Goal: Task Accomplishment & Management: Manage account settings

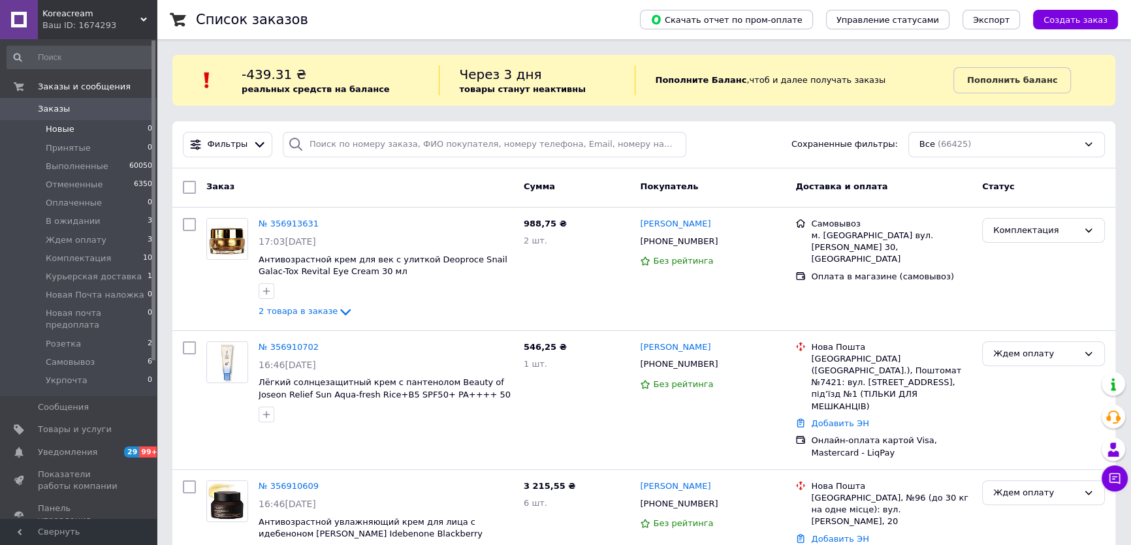
click at [55, 131] on span "Новые" at bounding box center [60, 129] width 29 height 12
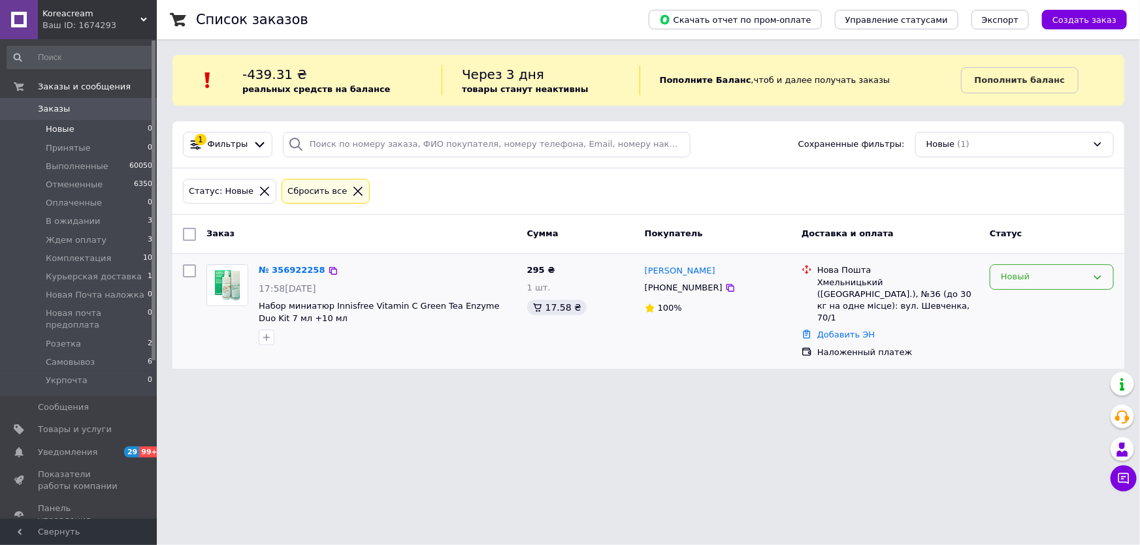
click at [1027, 278] on div "Новый" at bounding box center [1044, 277] width 86 height 14
click at [1002, 296] on li "Принят" at bounding box center [1051, 305] width 123 height 24
click at [49, 110] on span "Заказы" at bounding box center [54, 109] width 32 height 12
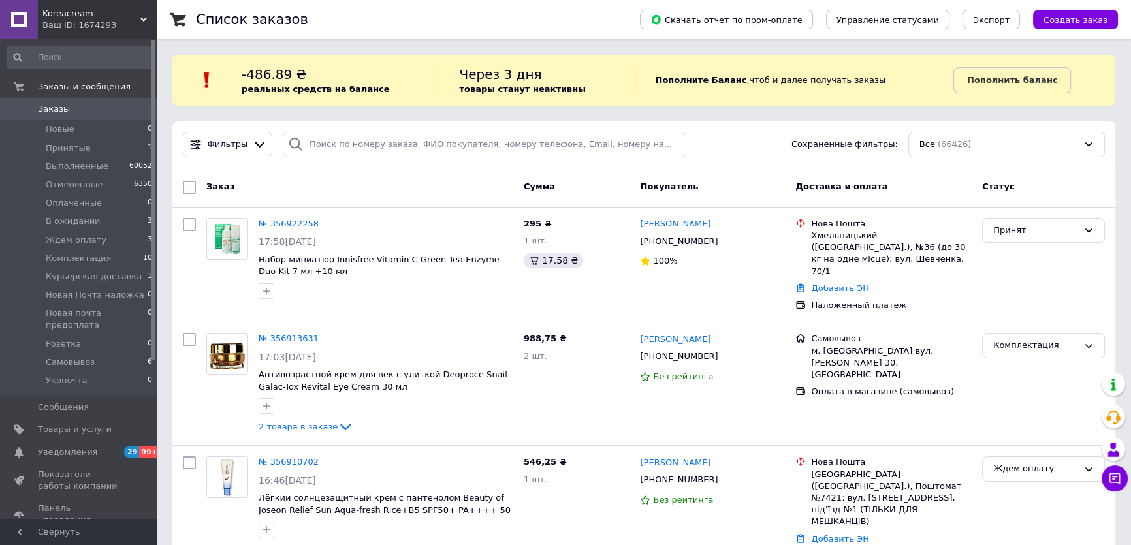
click at [90, 110] on span "Заказы" at bounding box center [79, 109] width 83 height 12
click at [82, 104] on span "Заказы" at bounding box center [79, 109] width 83 height 12
click at [97, 129] on li "Новые 0" at bounding box center [80, 129] width 160 height 18
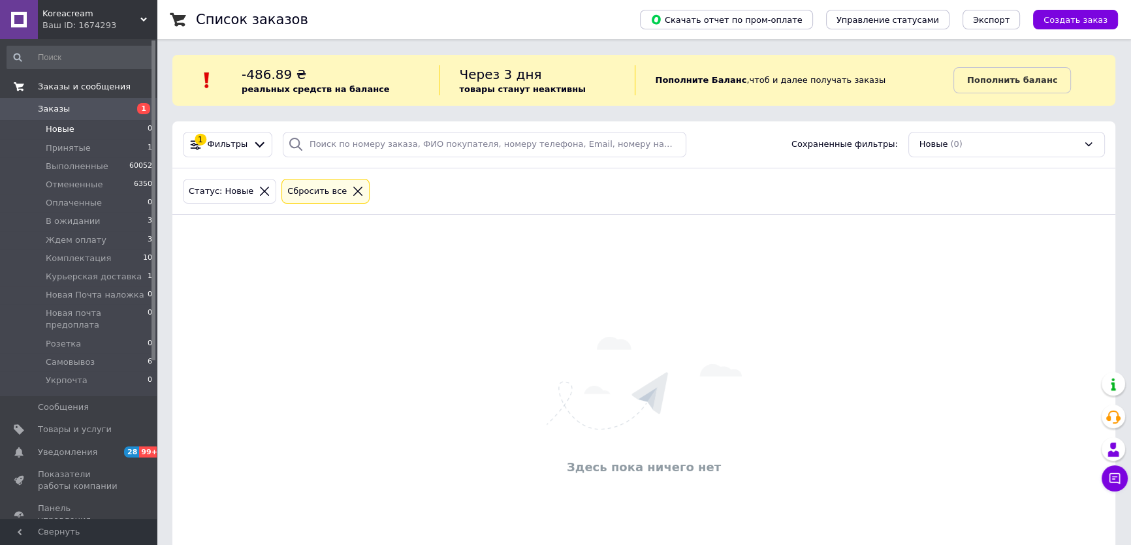
click at [73, 89] on span "Заказы и сообщения" at bounding box center [84, 87] width 93 height 12
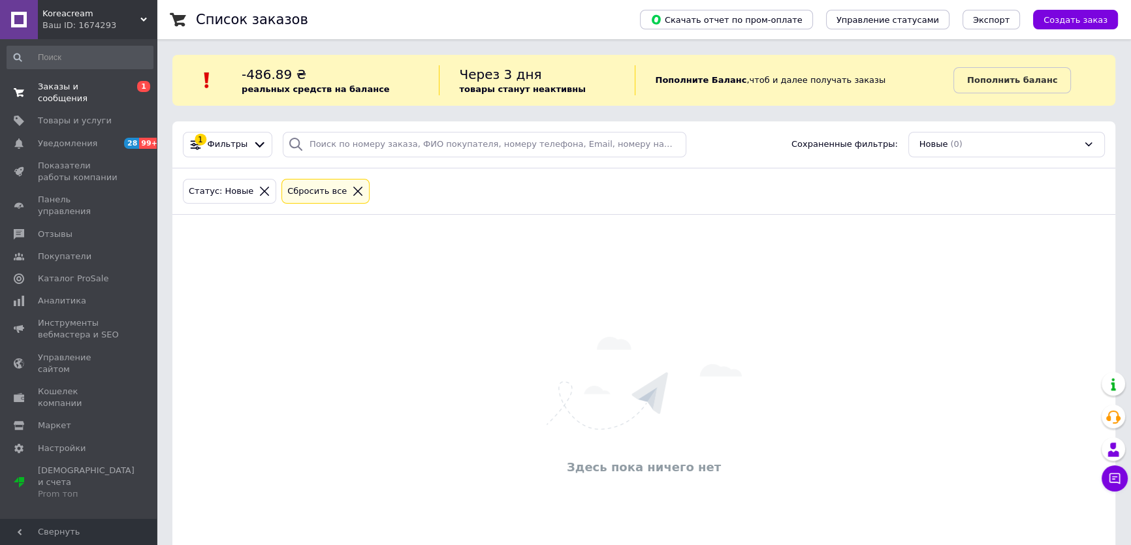
click at [66, 86] on span "Заказы и сообщения" at bounding box center [79, 93] width 83 height 24
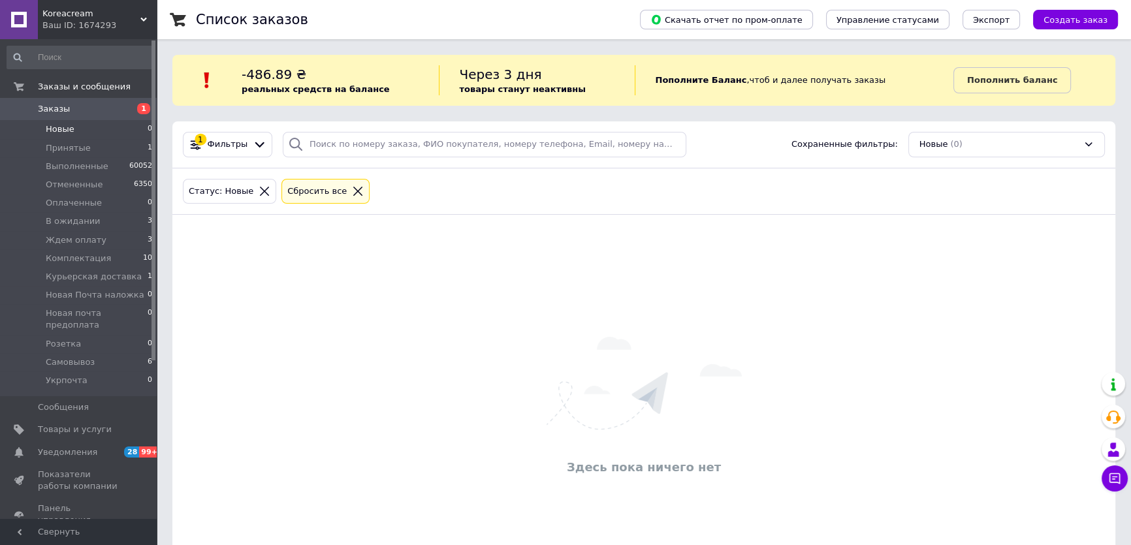
click at [61, 131] on span "Новые" at bounding box center [60, 129] width 29 height 12
click at [76, 150] on span "Принятые" at bounding box center [68, 148] width 45 height 12
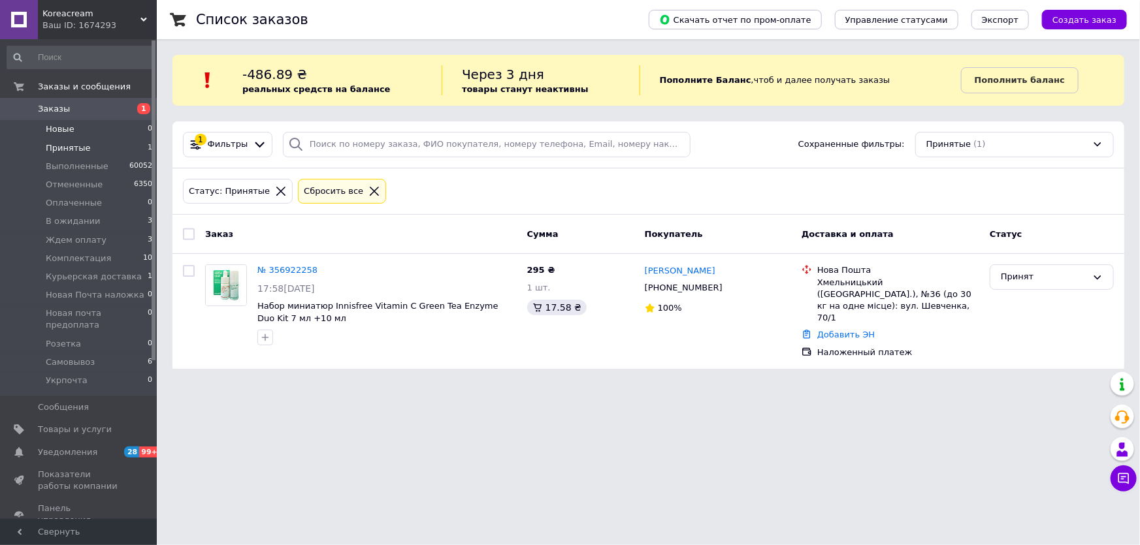
click at [64, 123] on li "Новые 0" at bounding box center [80, 129] width 160 height 18
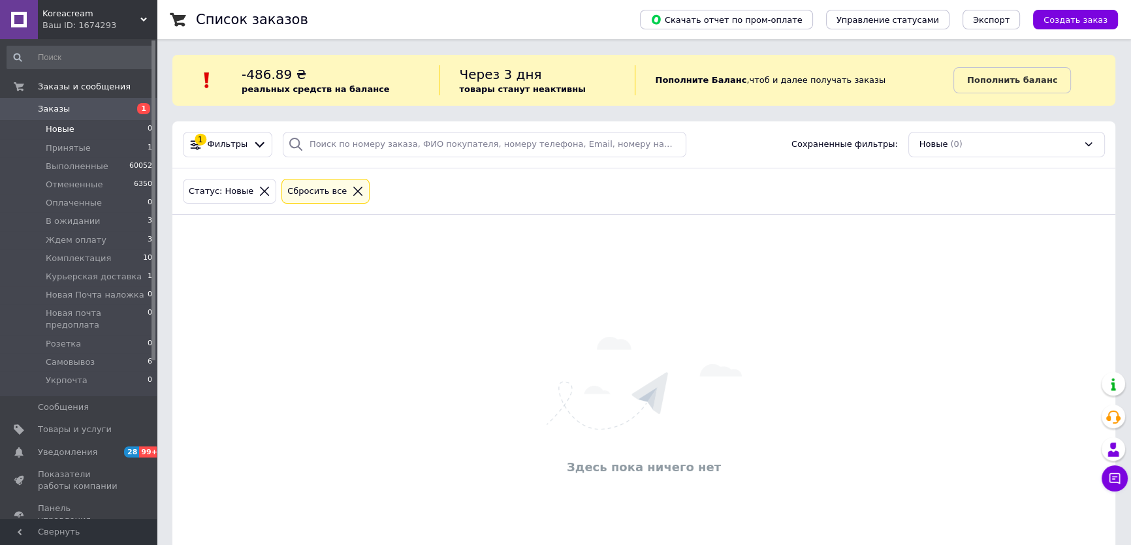
click at [65, 105] on span "Заказы" at bounding box center [79, 109] width 83 height 12
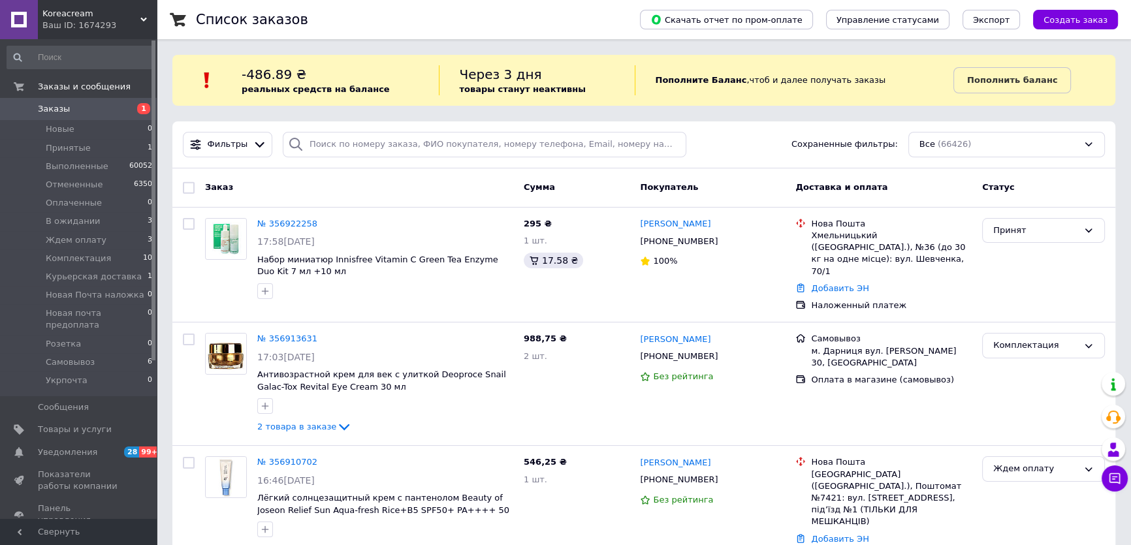
click at [63, 108] on span "Заказы" at bounding box center [54, 109] width 32 height 12
click at [68, 105] on span "Заказы" at bounding box center [79, 109] width 83 height 12
click at [59, 116] on link "Заказы 1" at bounding box center [80, 109] width 160 height 22
click at [58, 424] on span "Товары и услуги" at bounding box center [75, 430] width 74 height 12
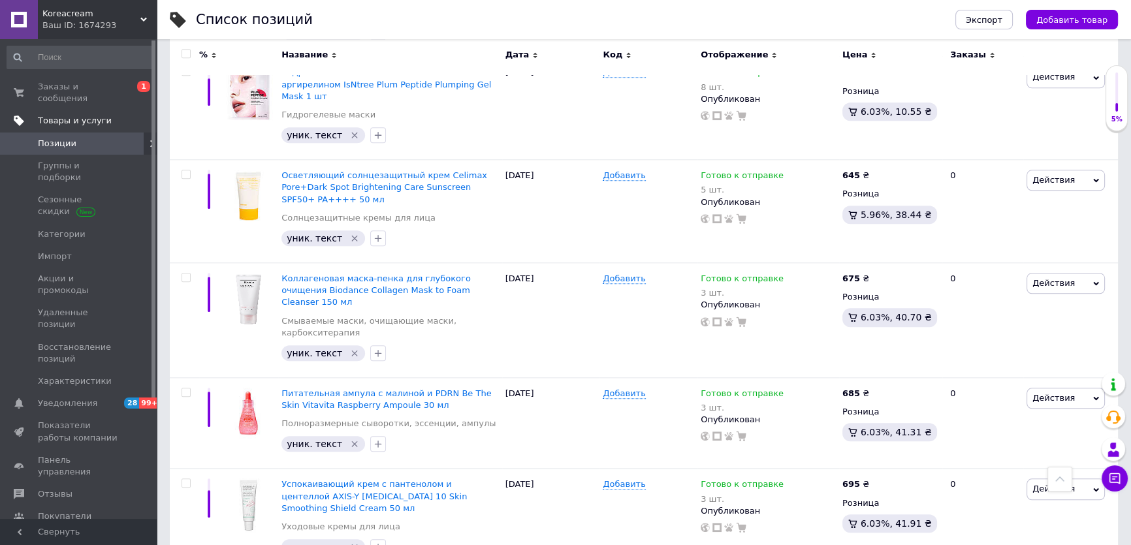
scroll to position [1543, 0]
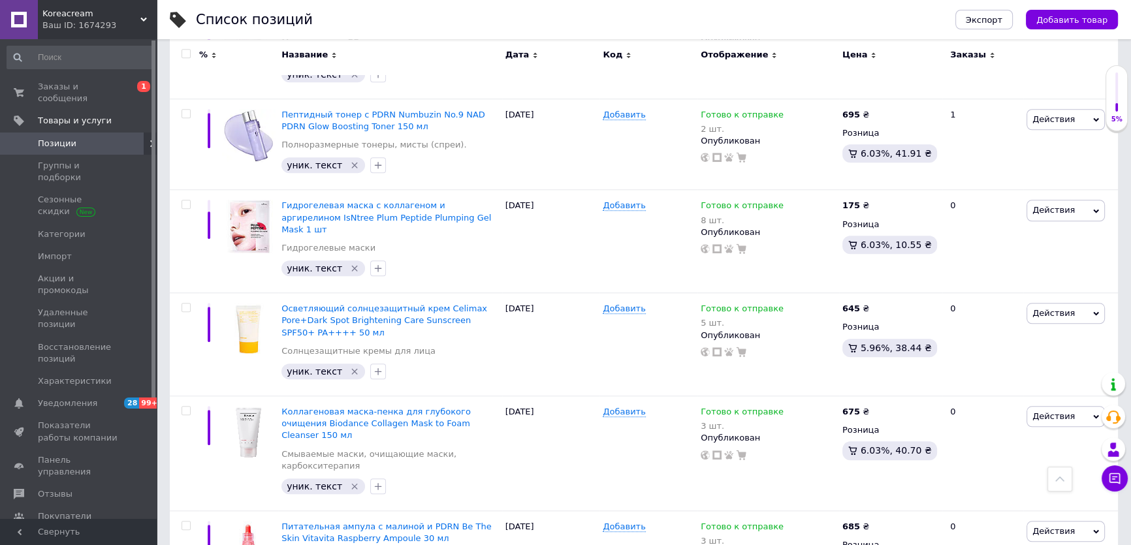
click at [61, 72] on div "Заказы и сообщения 0 1 Товары и услуги Позиции Группы и подборки Сезонные скидк…" at bounding box center [80, 280] width 160 height 483
click at [62, 81] on span "Заказы и сообщения" at bounding box center [79, 93] width 83 height 24
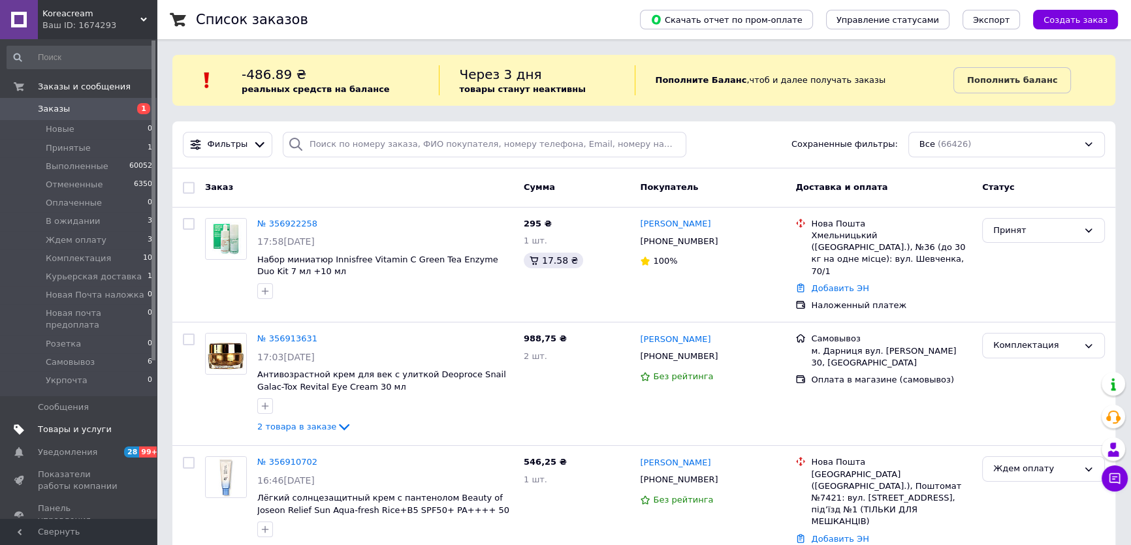
click at [91, 424] on span "Товары и услуги" at bounding box center [75, 430] width 74 height 12
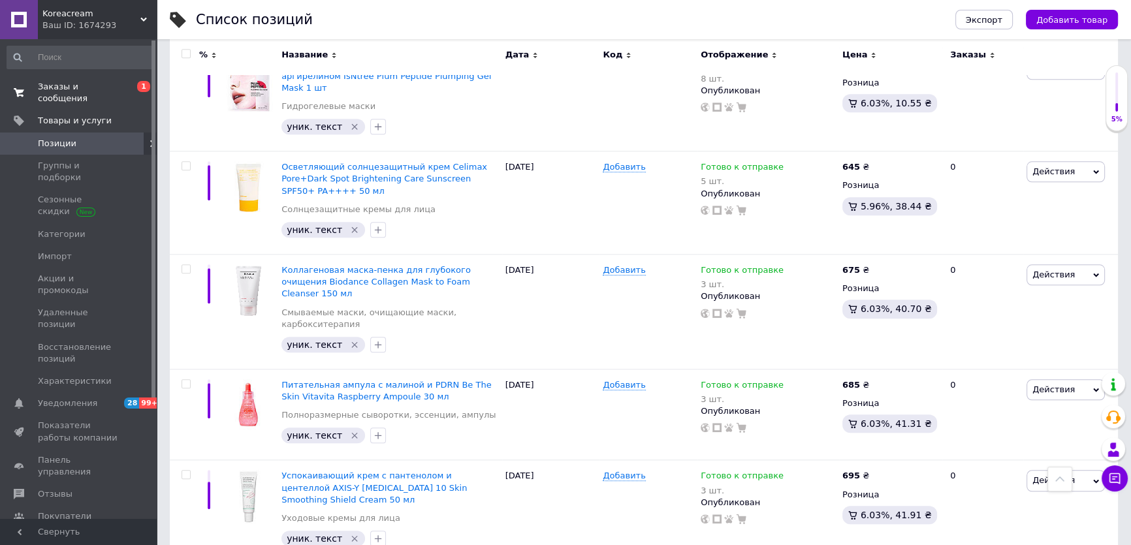
scroll to position [1662, 0]
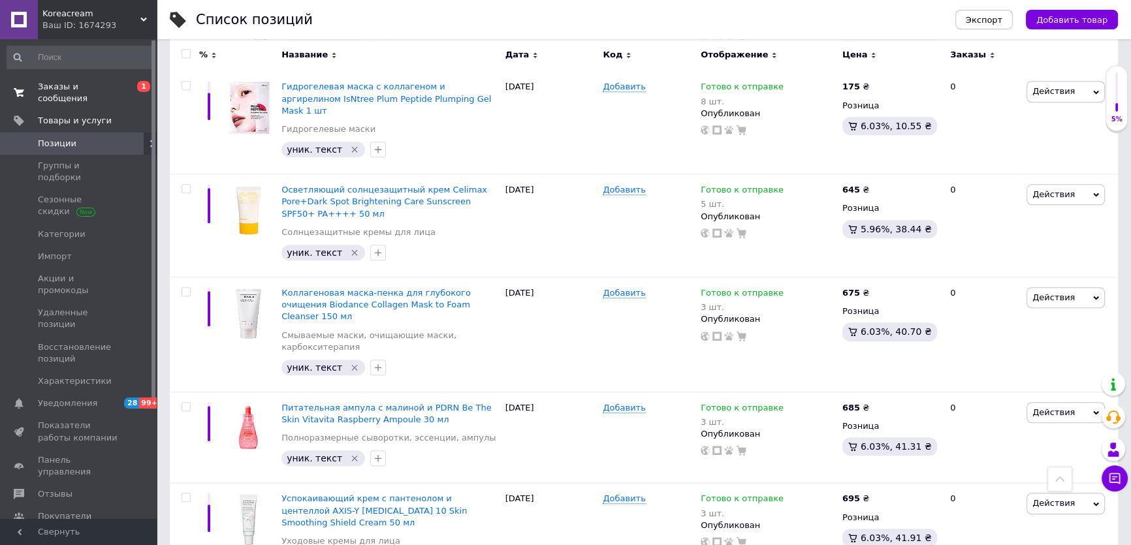
click at [45, 80] on link "Заказы и сообщения 0 1" at bounding box center [80, 93] width 160 height 34
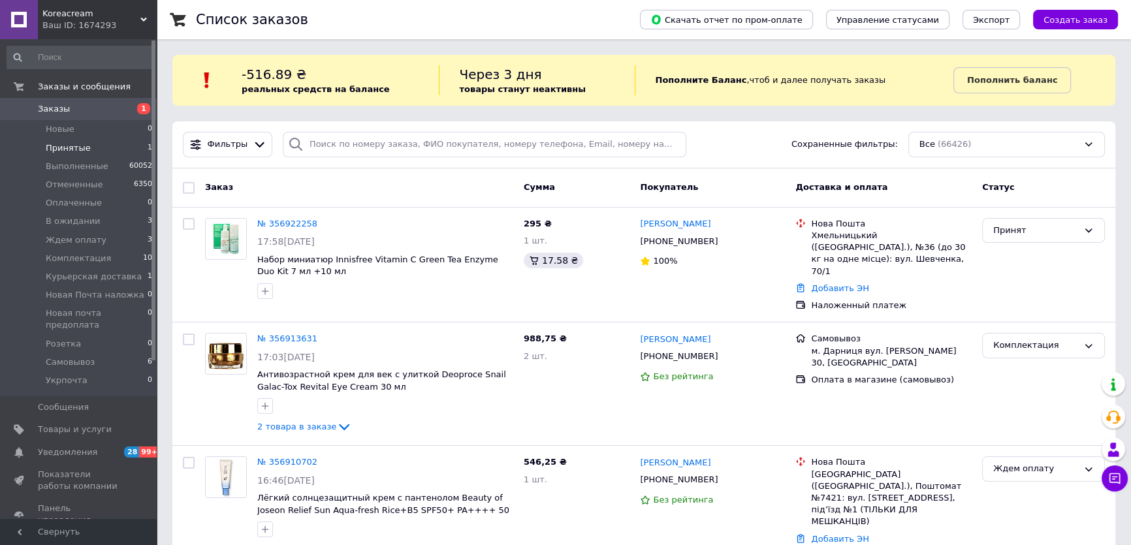
click at [40, 146] on li "Принятые 1" at bounding box center [80, 148] width 160 height 18
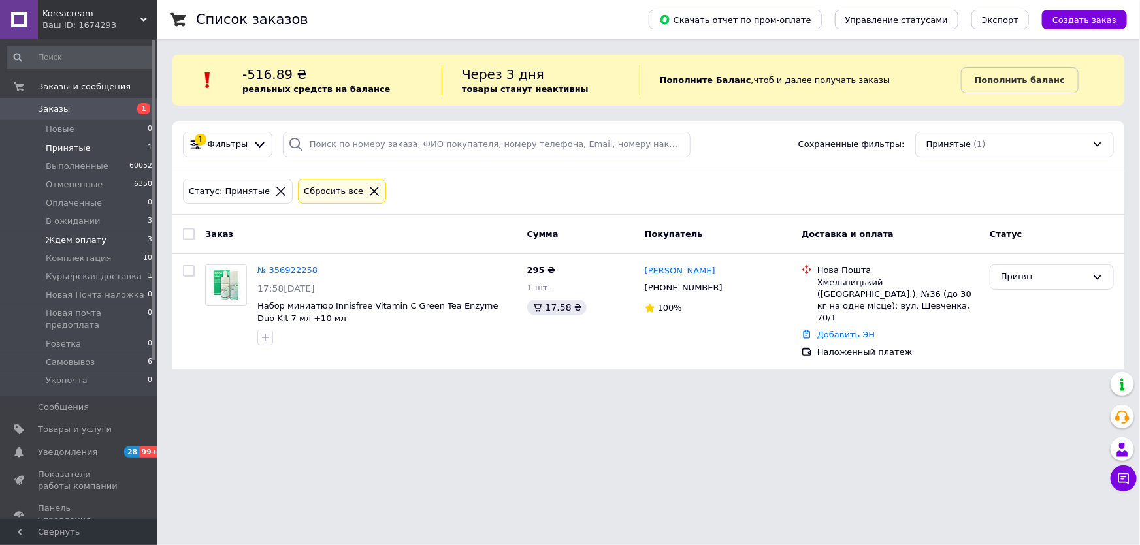
click at [72, 234] on span "Ждем оплату" at bounding box center [76, 240] width 61 height 12
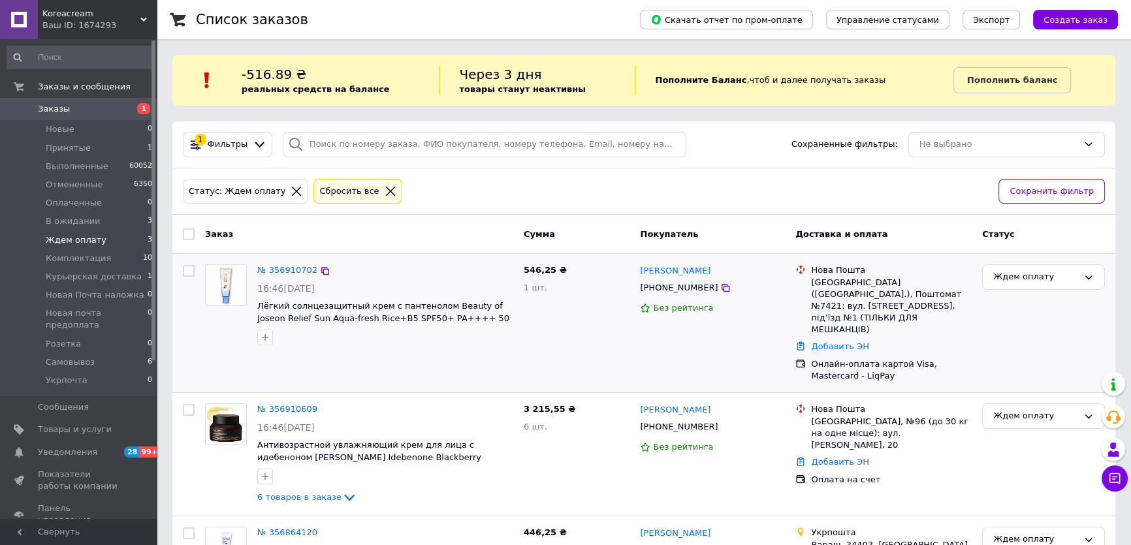
scroll to position [59, 0]
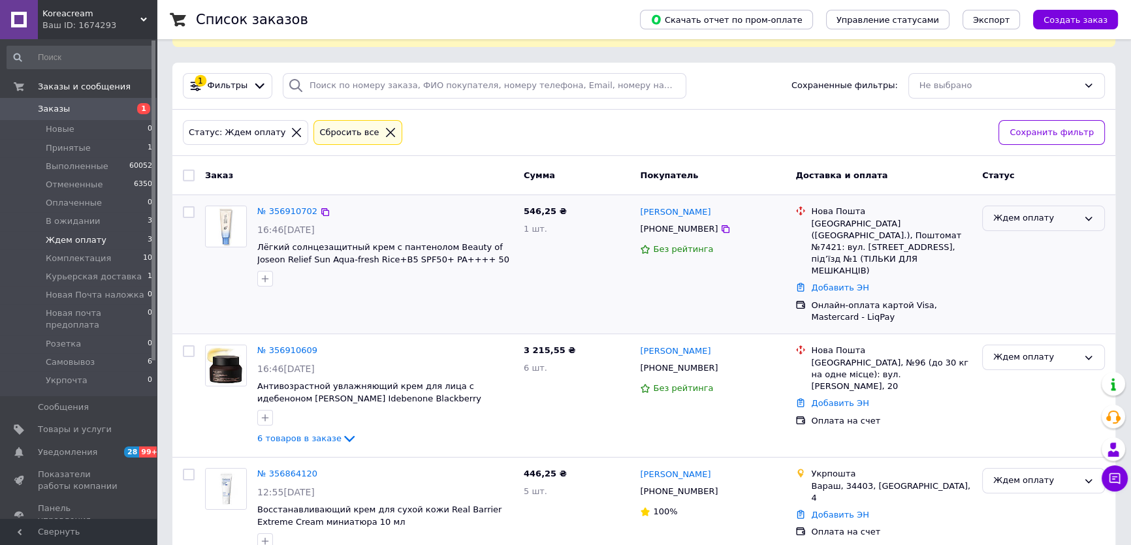
click at [1038, 212] on div "Ждем оплату" at bounding box center [1035, 219] width 85 height 14
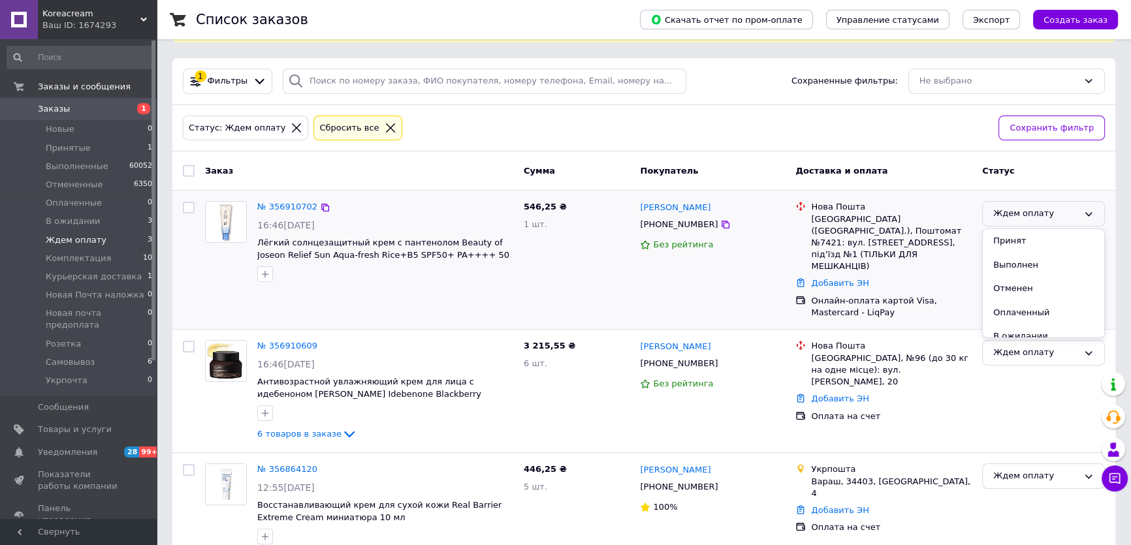
scroll to position [64, 0]
click at [1031, 469] on div "Ждем оплату" at bounding box center [1035, 476] width 85 height 14
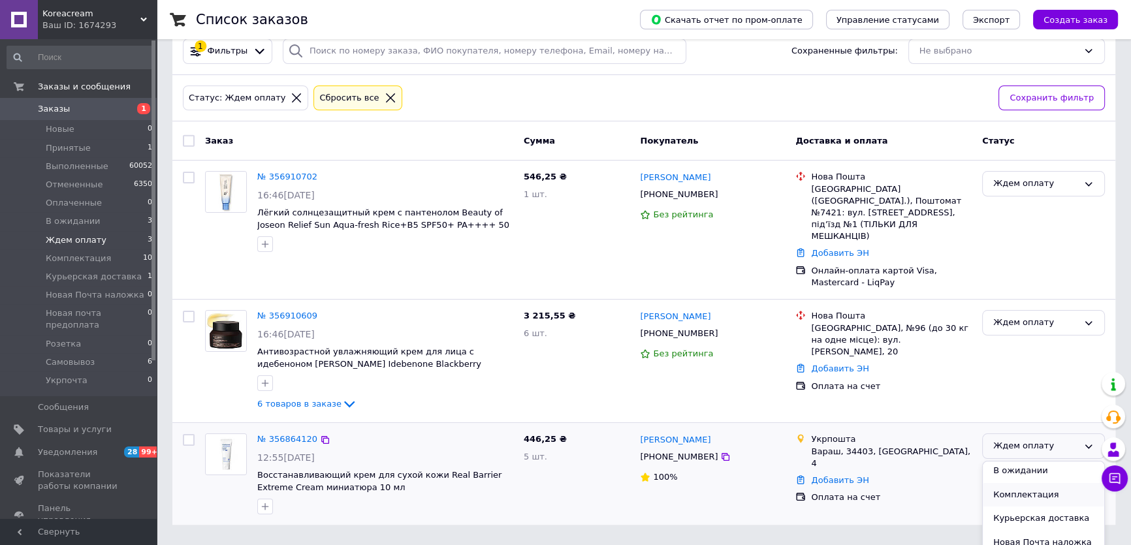
scroll to position [118, 0]
drag, startPoint x: 1006, startPoint y: 446, endPoint x: 980, endPoint y: 449, distance: 26.3
click at [1006, 463] on li "Комплектация" at bounding box center [1043, 475] width 121 height 24
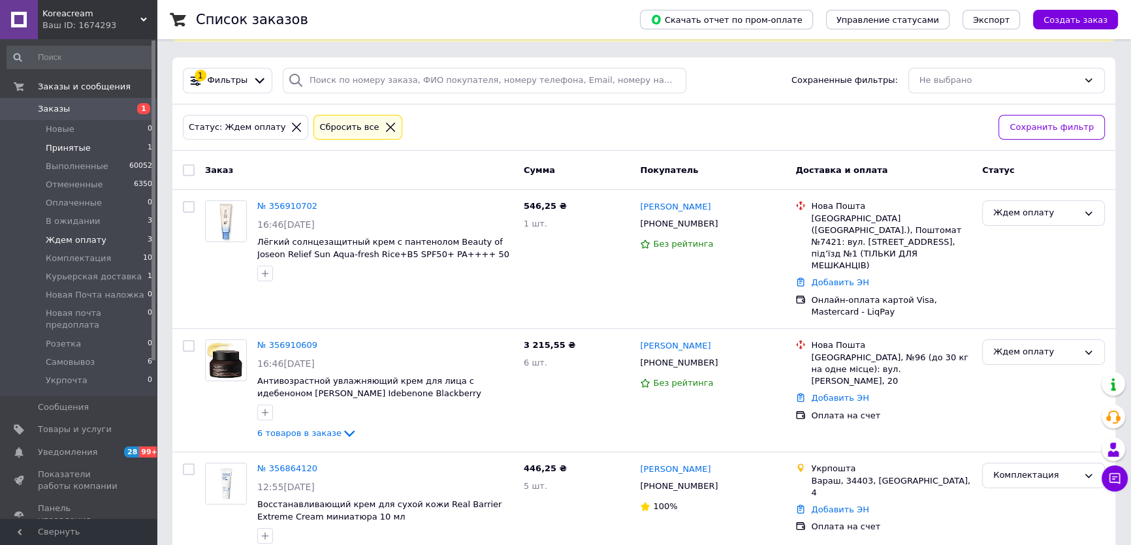
click at [60, 139] on li "Принятые 1" at bounding box center [80, 148] width 160 height 18
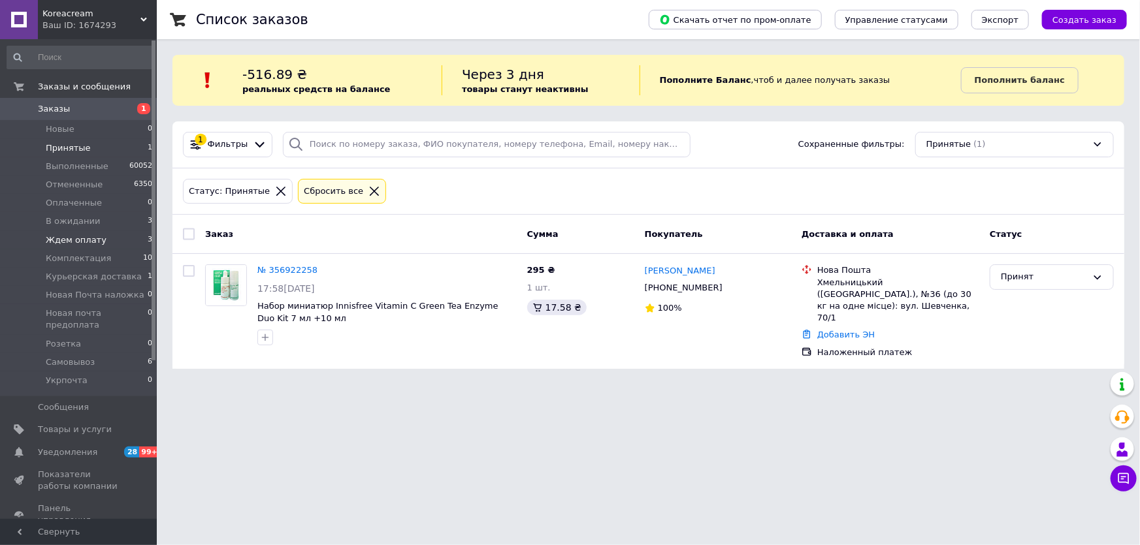
click at [89, 240] on span "Ждем оплату" at bounding box center [76, 240] width 61 height 12
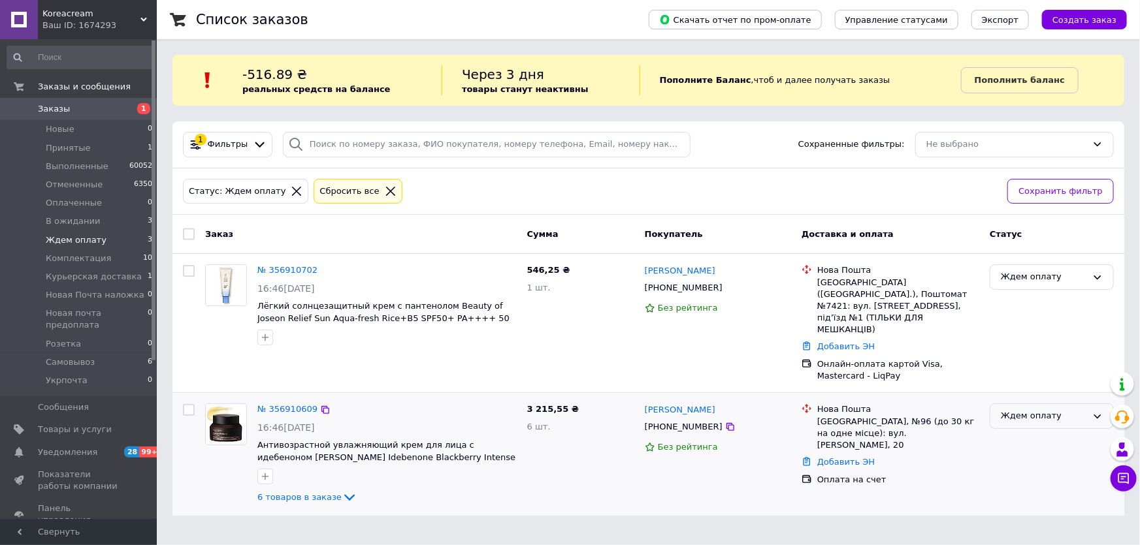
click at [1031, 404] on div "Ждем оплату" at bounding box center [1052, 416] width 124 height 25
click at [1028, 492] on li "Комплектация" at bounding box center [1051, 504] width 123 height 24
click at [45, 125] on li "Новые 0" at bounding box center [80, 129] width 160 height 18
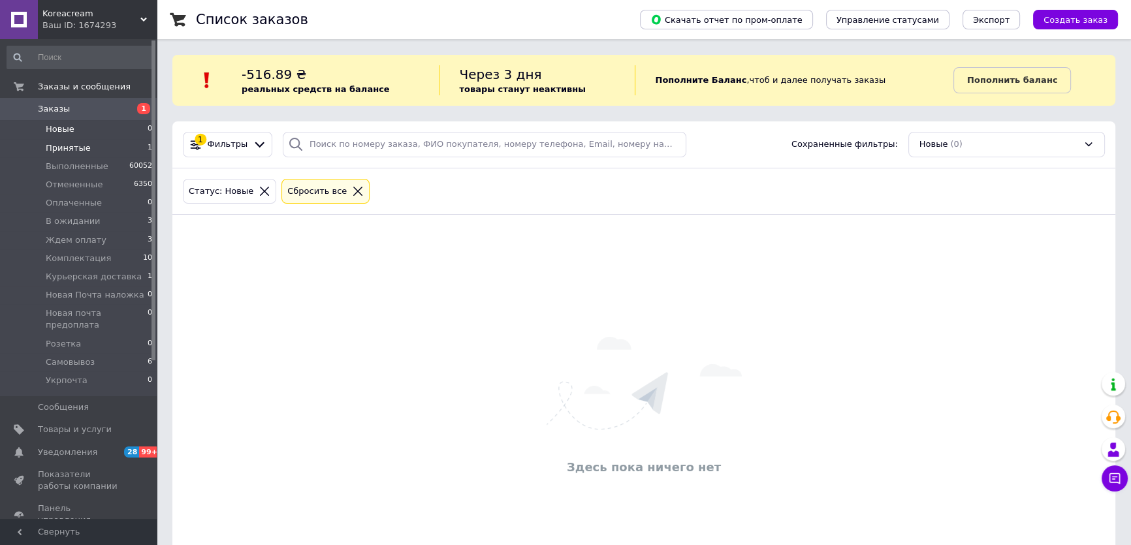
click at [45, 140] on li "Принятые 1" at bounding box center [80, 148] width 160 height 18
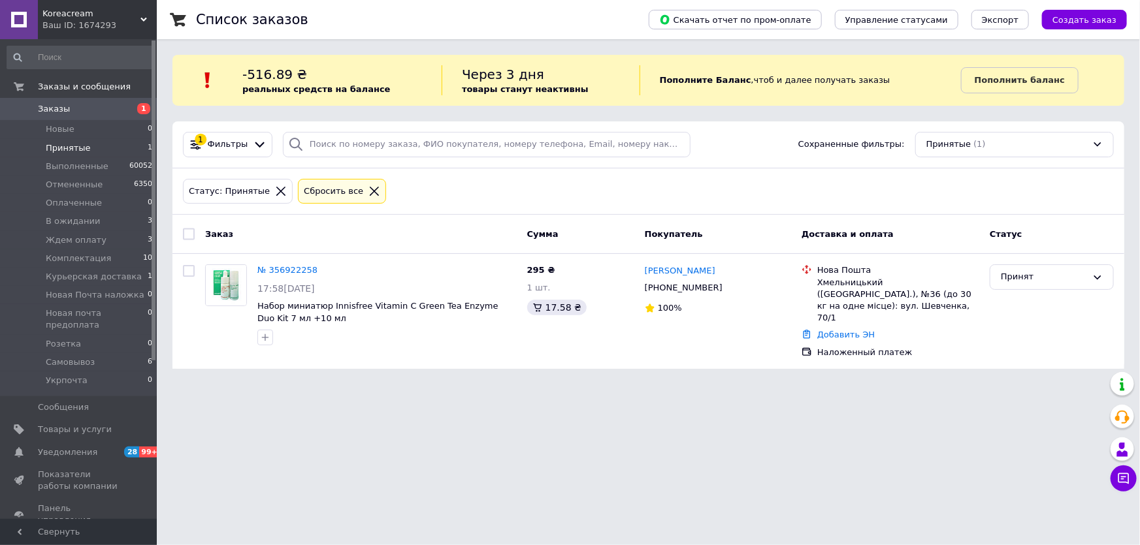
drag, startPoint x: 271, startPoint y: 455, endPoint x: 276, endPoint y: 447, distance: 9.4
click at [271, 385] on html "Koreacream Ваш ID: 1674293 Сайт Koreacream Кабинет покупателя Проверить состоян…" at bounding box center [570, 192] width 1140 height 385
click at [35, 88] on span at bounding box center [19, 87] width 38 height 12
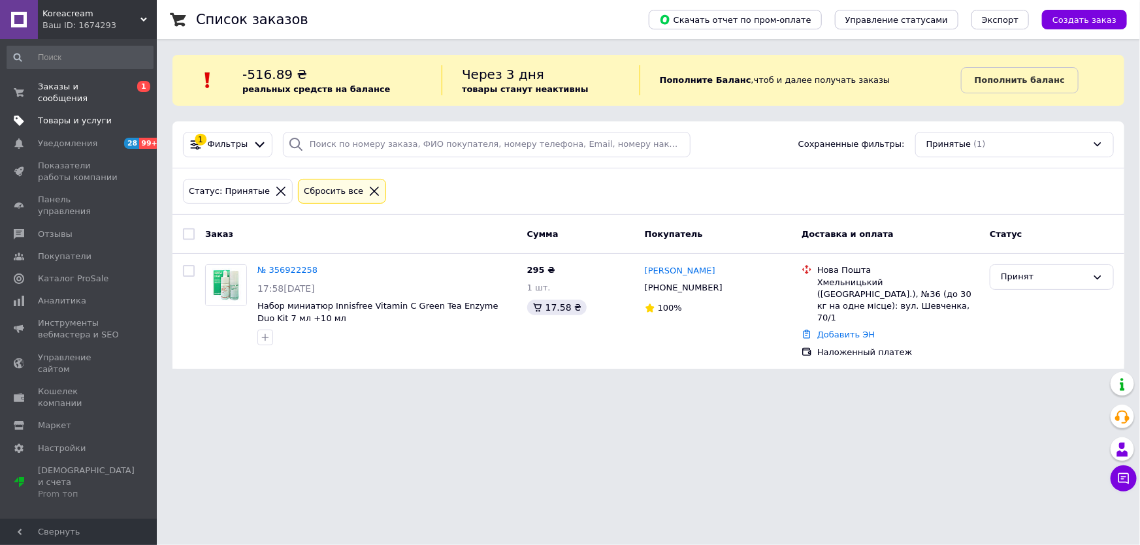
click at [45, 110] on link "Товары и услуги" at bounding box center [80, 121] width 160 height 22
